Goal: Transaction & Acquisition: Purchase product/service

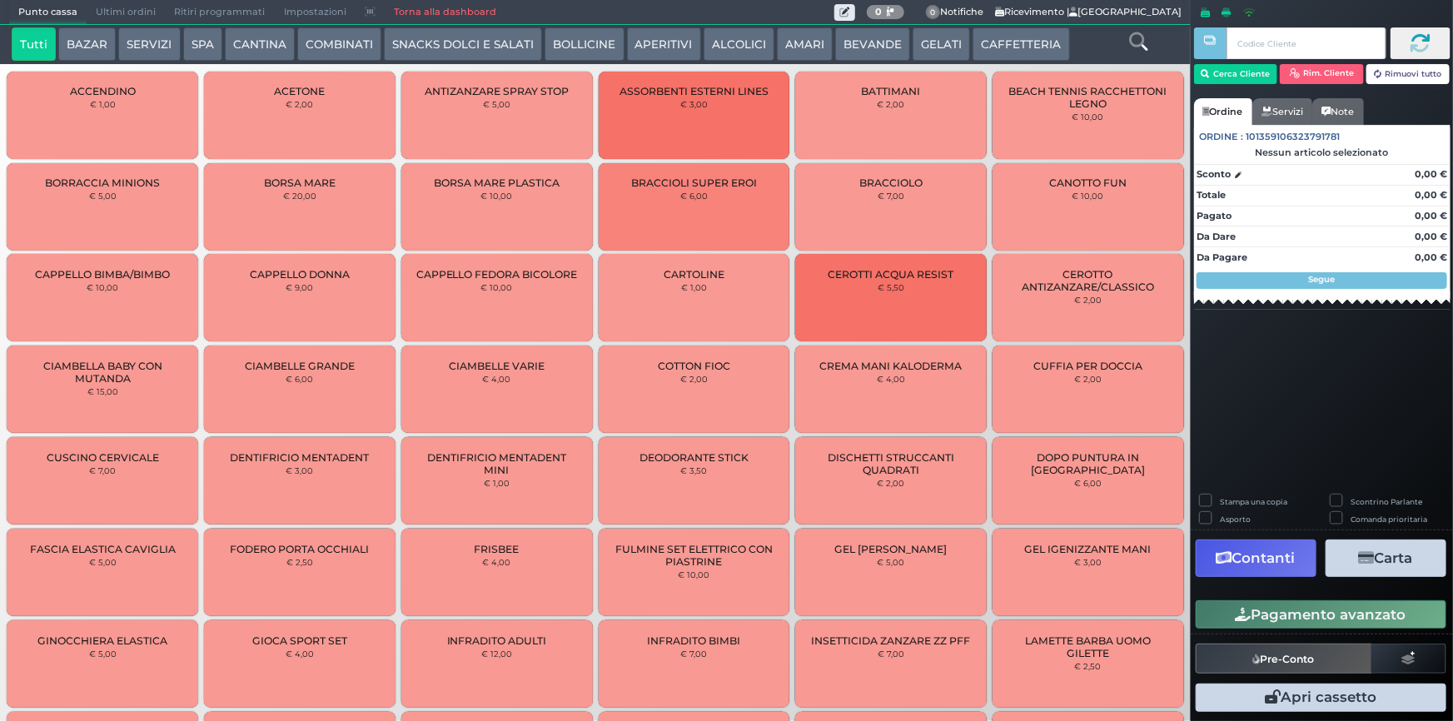
click at [163, 45] on button "SERVIZI" at bounding box center [149, 43] width 62 height 33
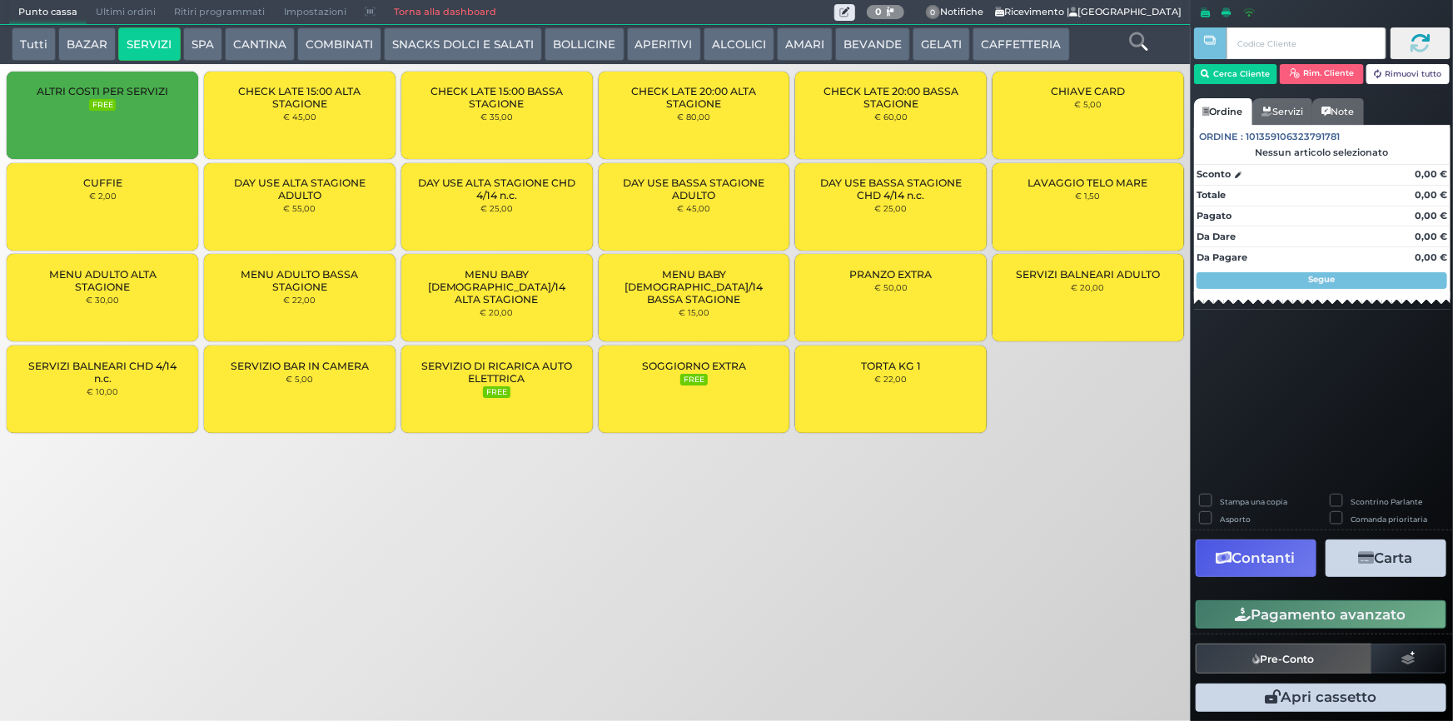
click at [102, 200] on small "€ 2,00" at bounding box center [102, 196] width 27 height 10
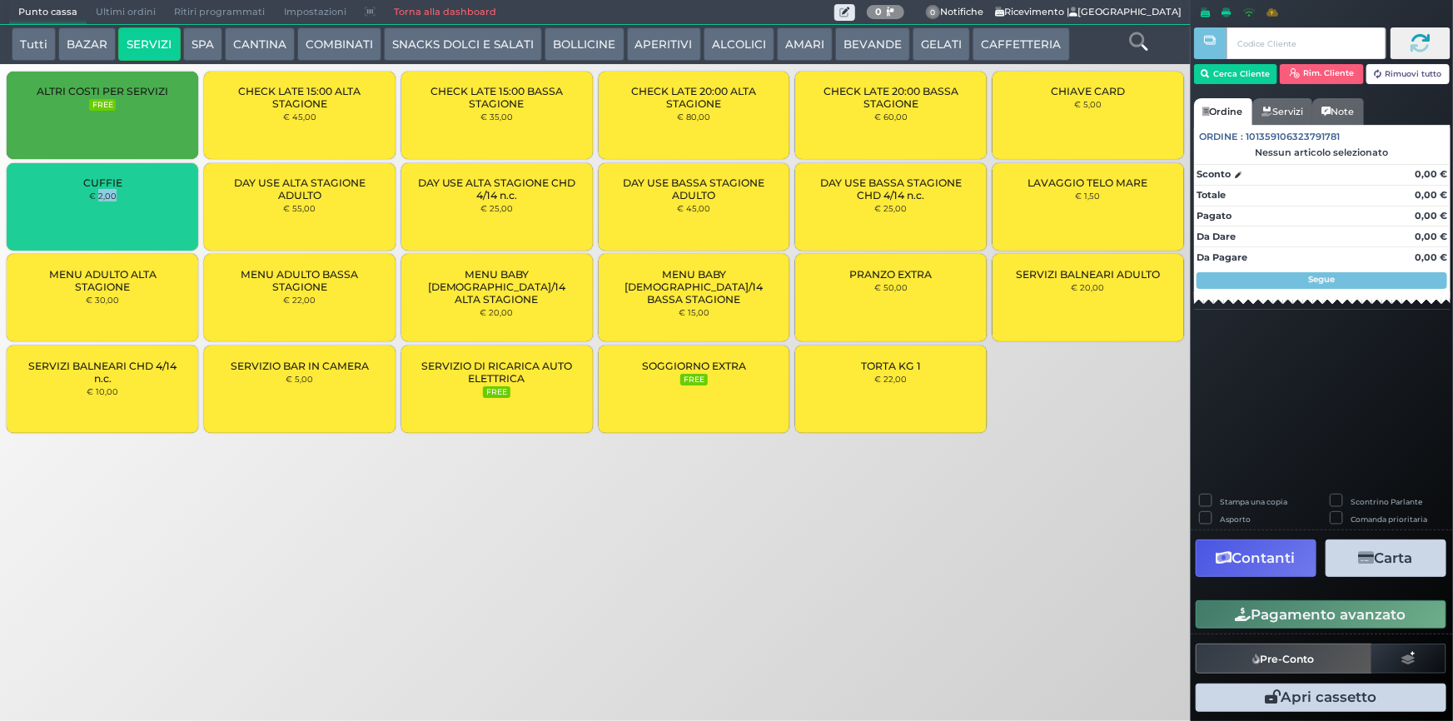
click at [102, 200] on small "€ 2,00" at bounding box center [102, 196] width 27 height 10
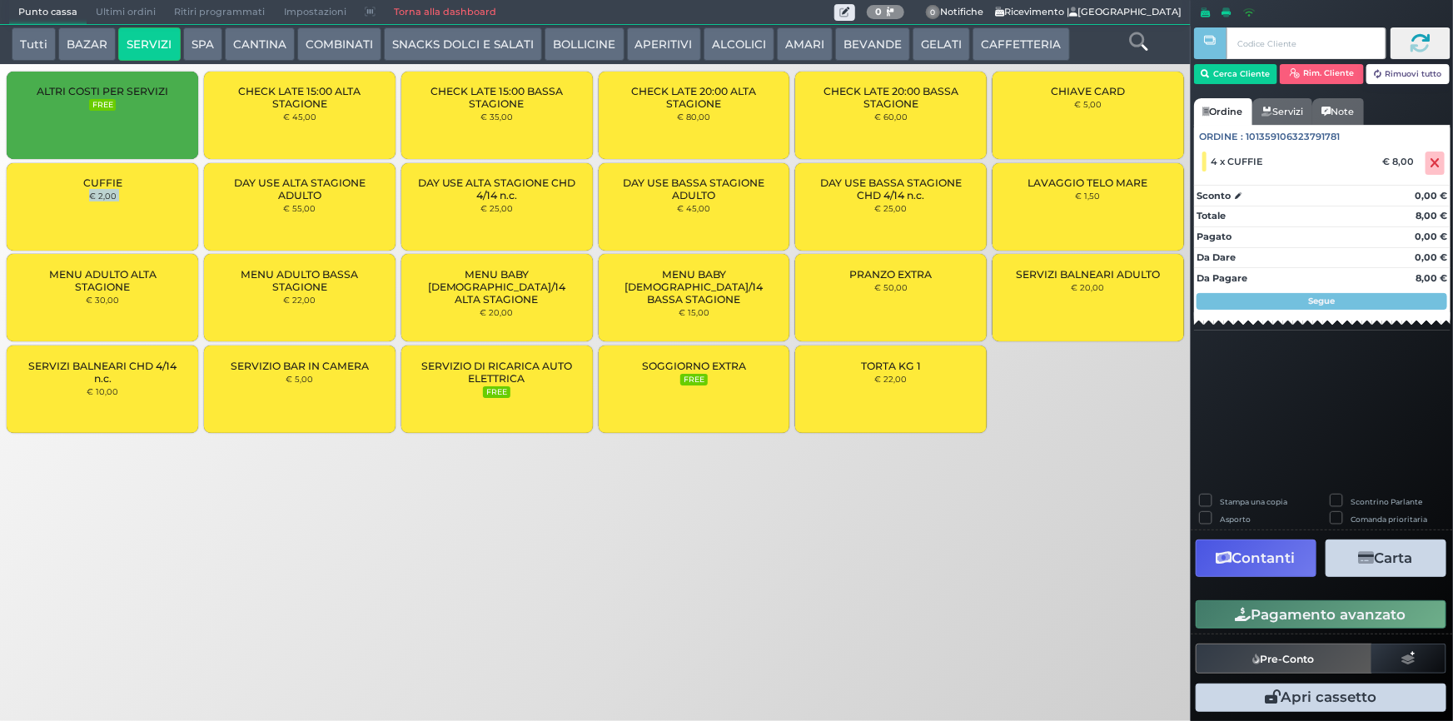
click at [1336, 622] on button "Pagamento avanzato" at bounding box center [1321, 614] width 251 height 28
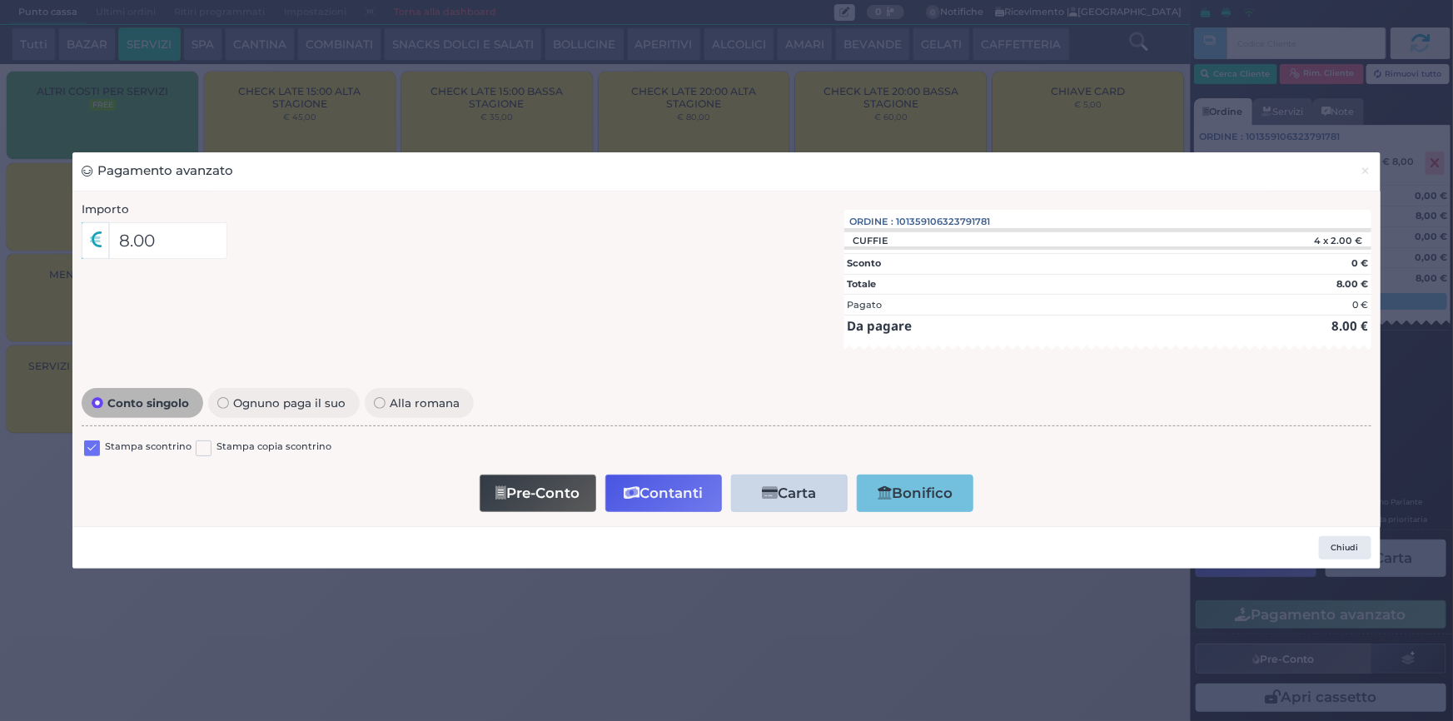
click at [116, 441] on label "Stampa scontrino" at bounding box center [148, 448] width 87 height 16
click at [90, 446] on label at bounding box center [92, 449] width 16 height 16
click at [0, 0] on input "checkbox" at bounding box center [0, 0] width 0 height 0
click at [659, 502] on button "Contanti" at bounding box center [663, 493] width 117 height 37
